Goal: Find specific page/section: Find specific page/section

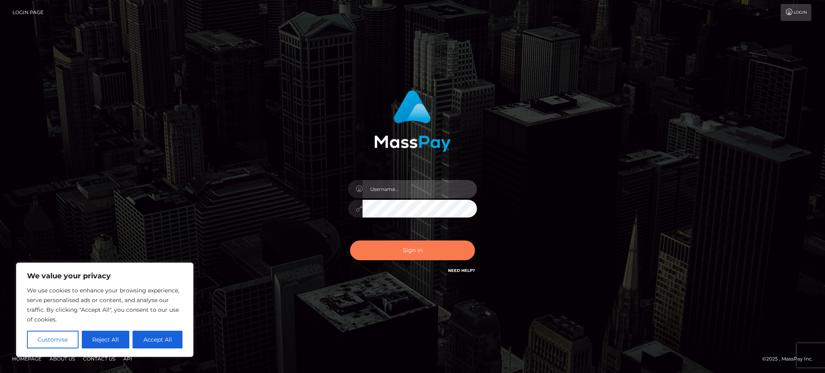
type input "Gaizelle"
click at [390, 244] on button "Sign in" at bounding box center [412, 250] width 125 height 20
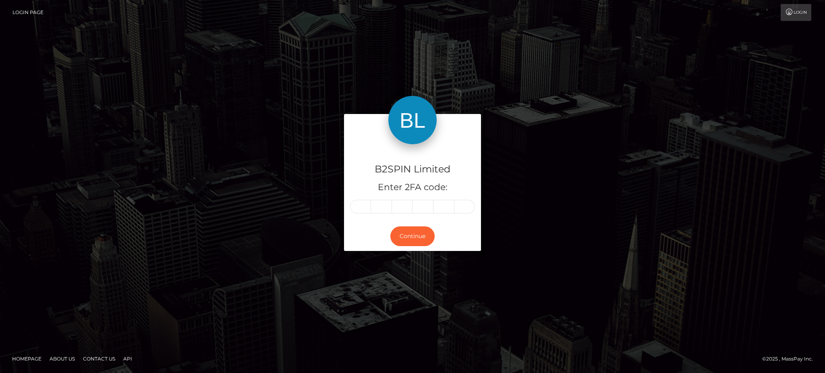
click at [360, 197] on div "B2SPIN Limited Enter 2FA code:" at bounding box center [412, 182] width 137 height 77
click at [359, 198] on div "B2SPIN Limited Enter 2FA code:" at bounding box center [412, 182] width 137 height 77
click at [358, 203] on input "text" at bounding box center [360, 207] width 21 height 14
type input "8"
type input "3"
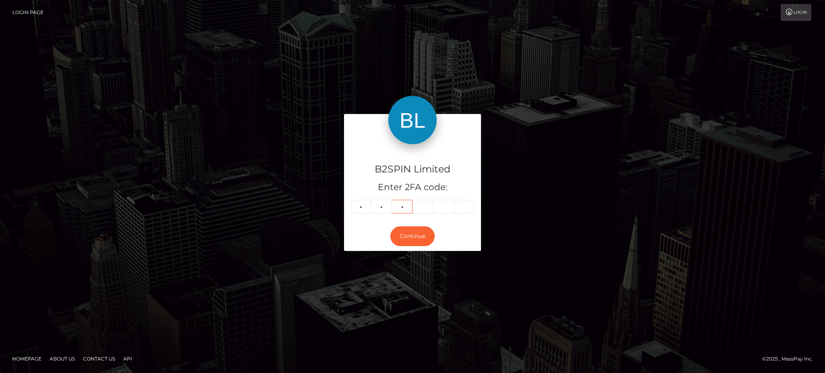
type input "6"
type input "2"
type input "0"
type input "2"
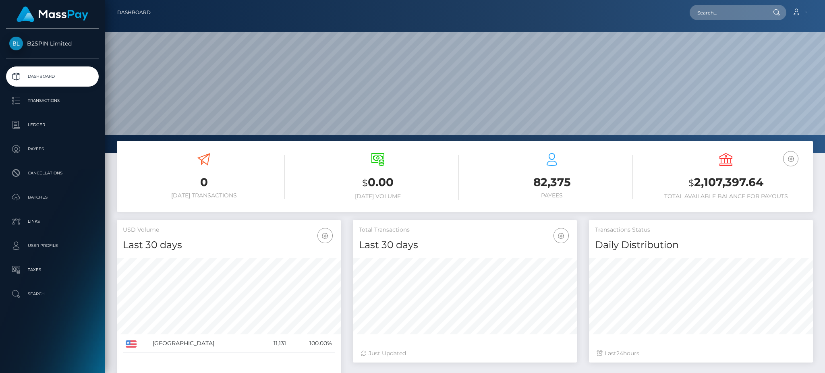
scroll to position [143, 224]
click at [718, 17] on input "text" at bounding box center [727, 12] width 76 height 15
paste input "1672311670"
type input "1672311670"
click at [718, 43] on link "XUAN V NGUYEN" at bounding box center [721, 41] width 64 height 15
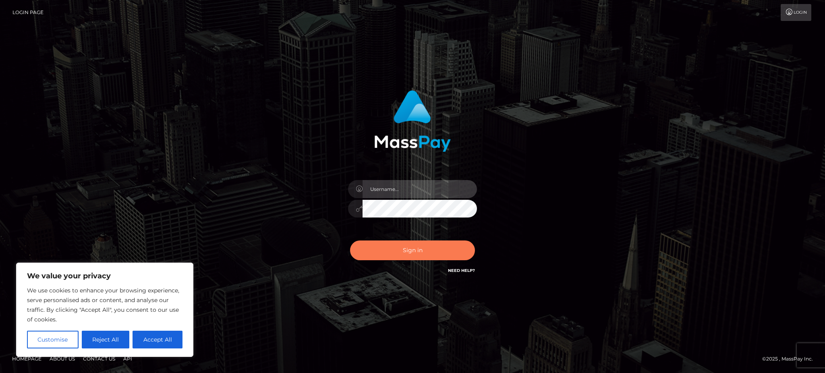
type input "Gaizelle"
click at [401, 259] on button "Sign in" at bounding box center [412, 250] width 125 height 20
type input "Gaizelle"
click at [421, 252] on button "Sign in" at bounding box center [412, 250] width 125 height 20
type input "Gaizelle"
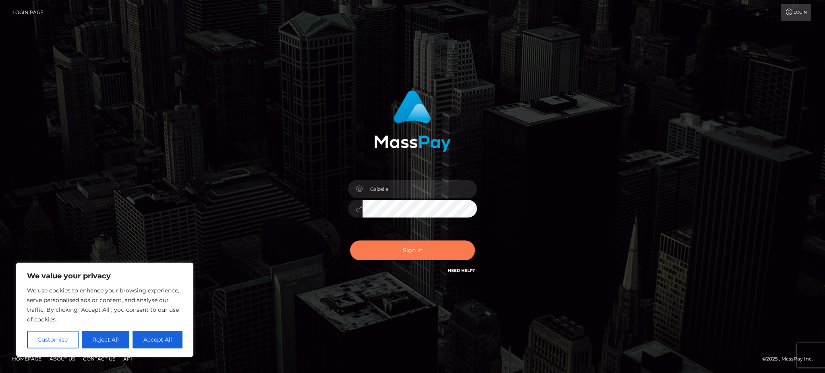
click at [389, 256] on button "Sign in" at bounding box center [412, 250] width 125 height 20
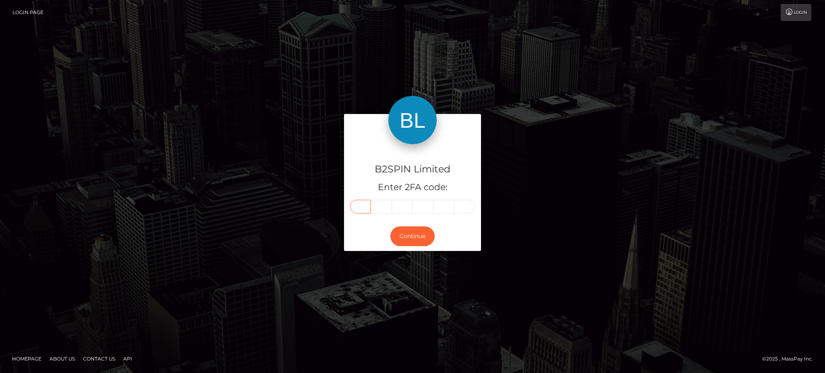
click at [358, 208] on input "text" at bounding box center [360, 207] width 21 height 14
type input "0"
type input "8"
type input "5"
type input "0"
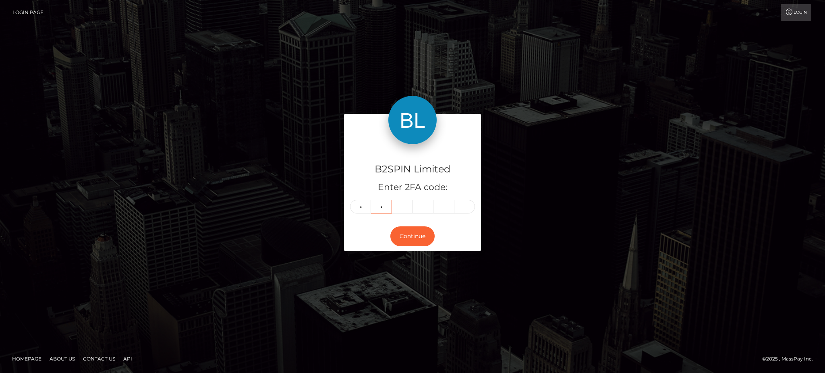
type input "8"
type input "5"
type input "8"
type input "6"
type input "9"
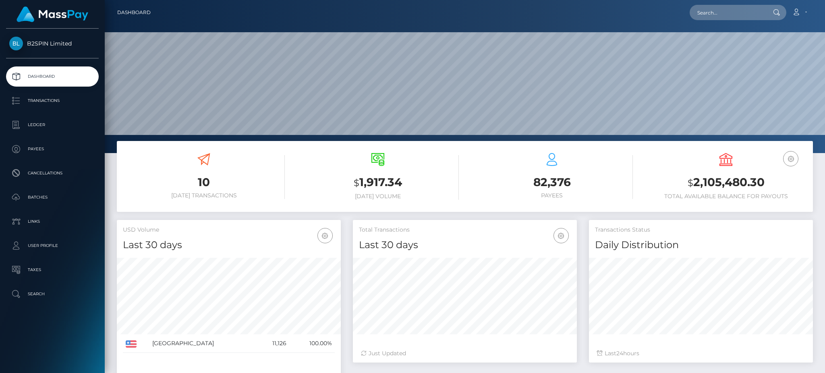
scroll to position [143, 224]
click at [732, 18] on input "text" at bounding box center [727, 12] width 76 height 15
paste input "1672311670"
type input "1672311670"
click at [708, 37] on link "XUAN V NGUYEN" at bounding box center [721, 41] width 64 height 15
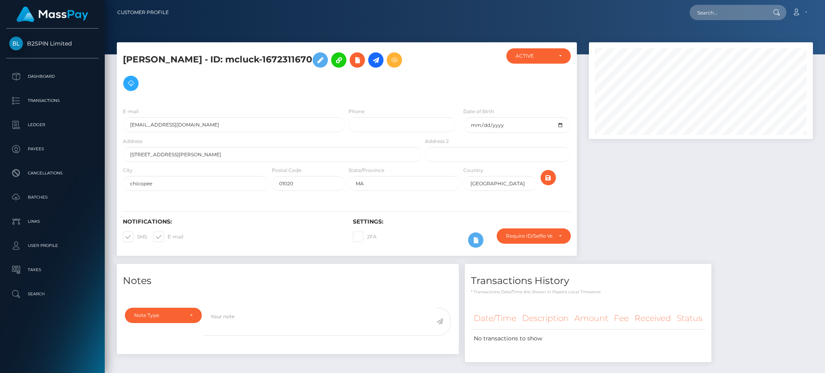
scroll to position [97, 224]
click at [707, 9] on input "text" at bounding box center [727, 12] width 76 height 15
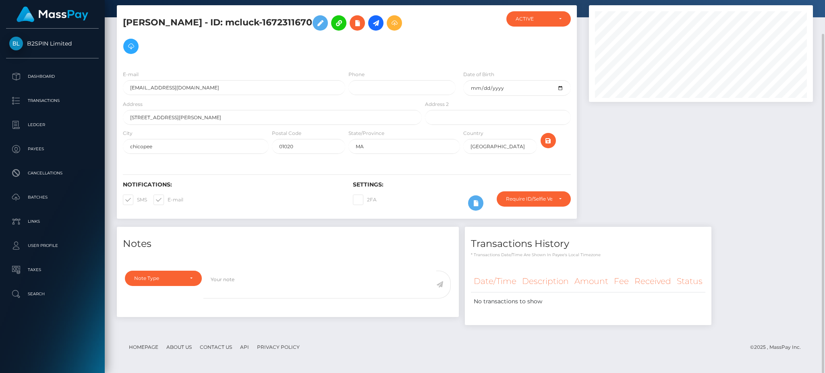
click at [659, 191] on div at bounding box center [701, 115] width 236 height 221
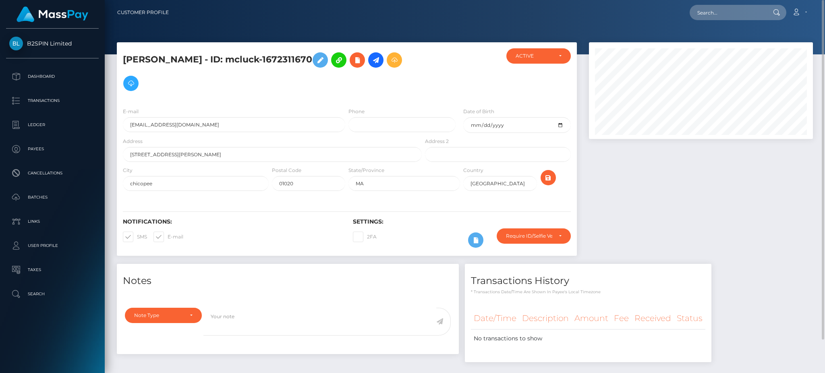
click at [723, 23] on nav "Customer Profile Loading... Loading... Account" at bounding box center [465, 12] width 720 height 25
click at [724, 12] on input "text" at bounding box center [727, 12] width 76 height 15
paste input "4ec95651-ec94-4929-83a0-fe72e5726b5f"
click at [732, 12] on input "4ec95651-ec94-4929-83a0-fe72e5726b5f" at bounding box center [727, 12] width 76 height 15
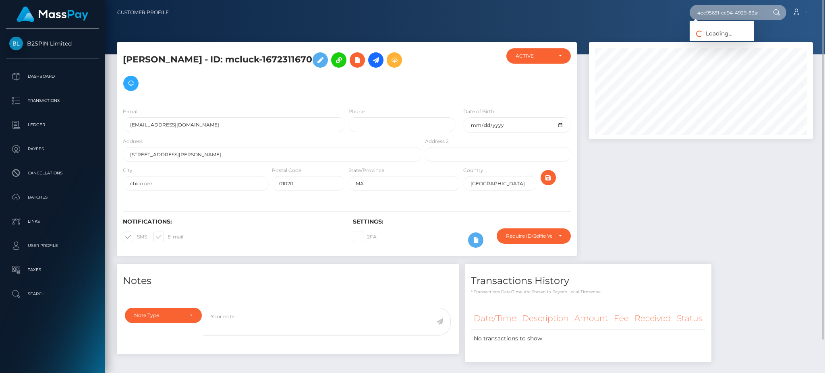
paste input "2003294232"
type input "2003294232"
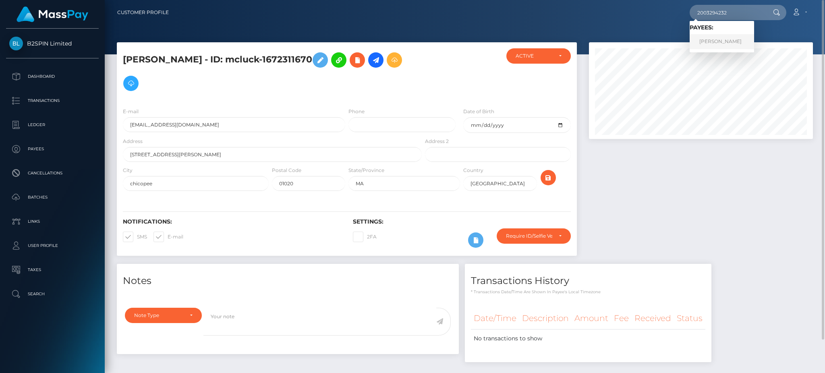
click at [720, 36] on link "JULIE S SMITH" at bounding box center [721, 41] width 64 height 15
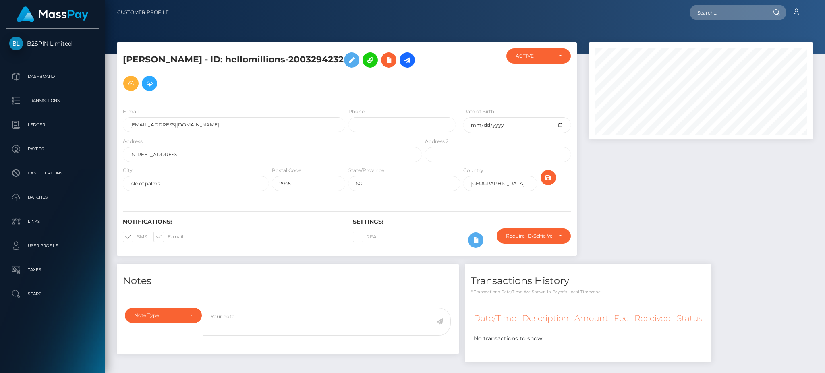
scroll to position [97, 224]
click at [688, 153] on div at bounding box center [701, 152] width 236 height 221
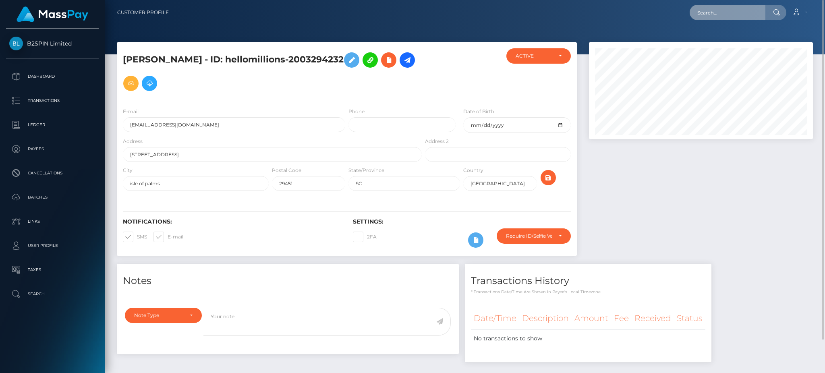
click at [741, 16] on input "text" at bounding box center [727, 12] width 76 height 15
paste input "2004654704"
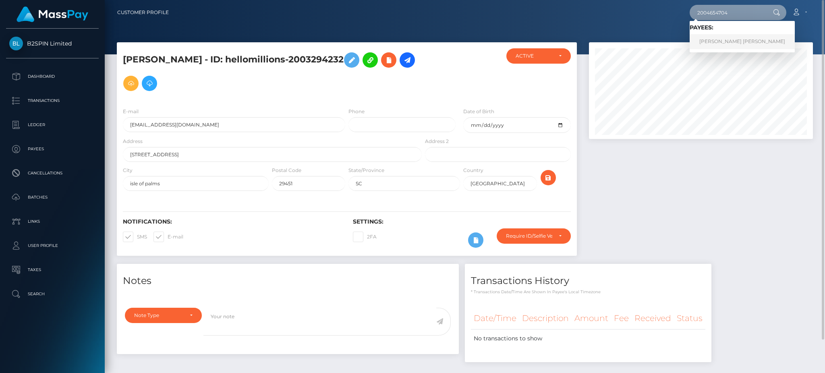
type input "2004654704"
click at [712, 40] on link "TRƯỜNG HOÀNG NGUYEN" at bounding box center [741, 41] width 105 height 15
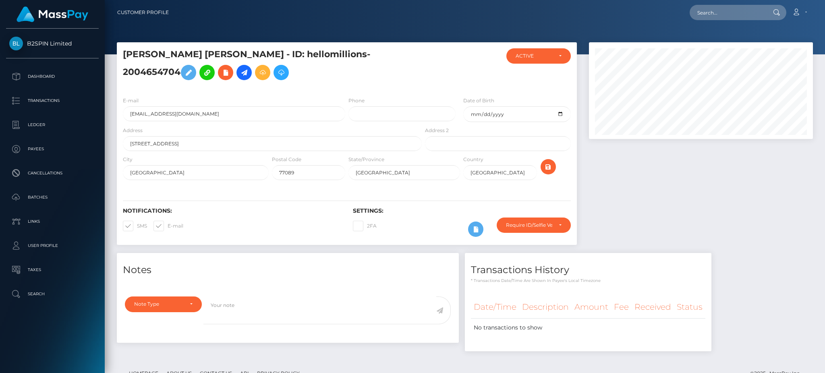
scroll to position [37, 0]
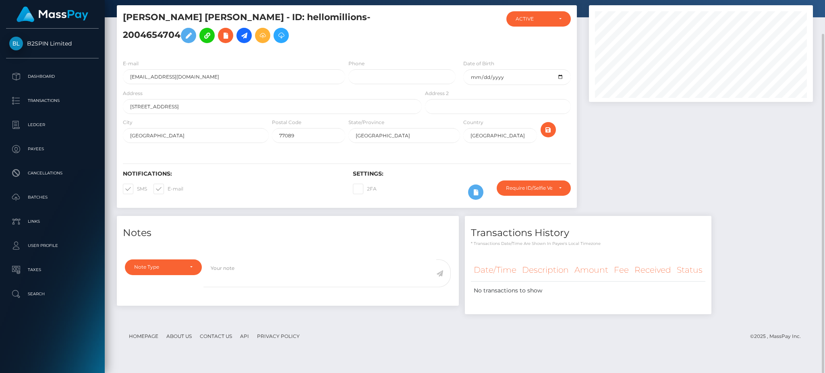
click at [639, 155] on div at bounding box center [701, 110] width 236 height 211
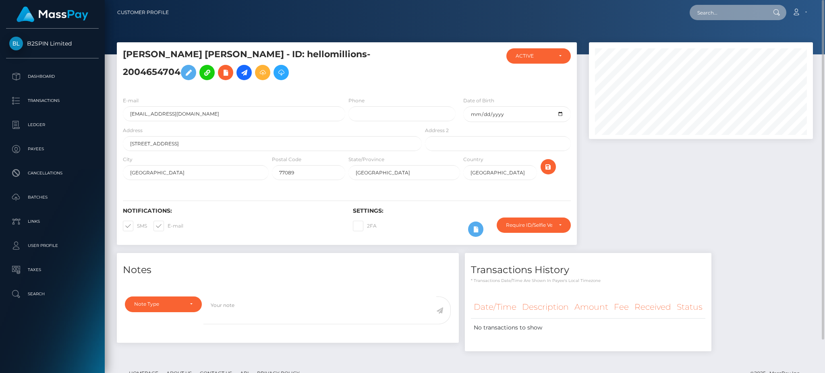
click at [720, 13] on input "text" at bounding box center [727, 12] width 76 height 15
paste input "2003294232"
type input "2003294232"
click at [722, 39] on link "JULIE S SMITH" at bounding box center [721, 41] width 64 height 15
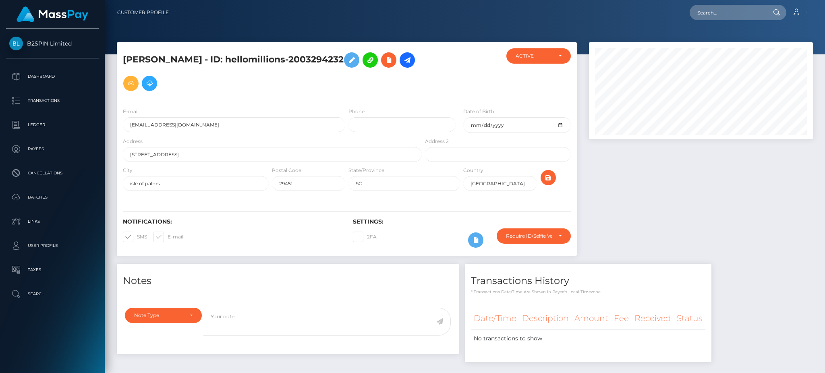
scroll to position [97, 224]
click at [744, 11] on input "text" at bounding box center [727, 12] width 76 height 15
paste input "1672311670"
type input "1672311670"
click at [726, 41] on link "XUAN V NGUYEN" at bounding box center [721, 41] width 64 height 15
